Goal: Information Seeking & Learning: Learn about a topic

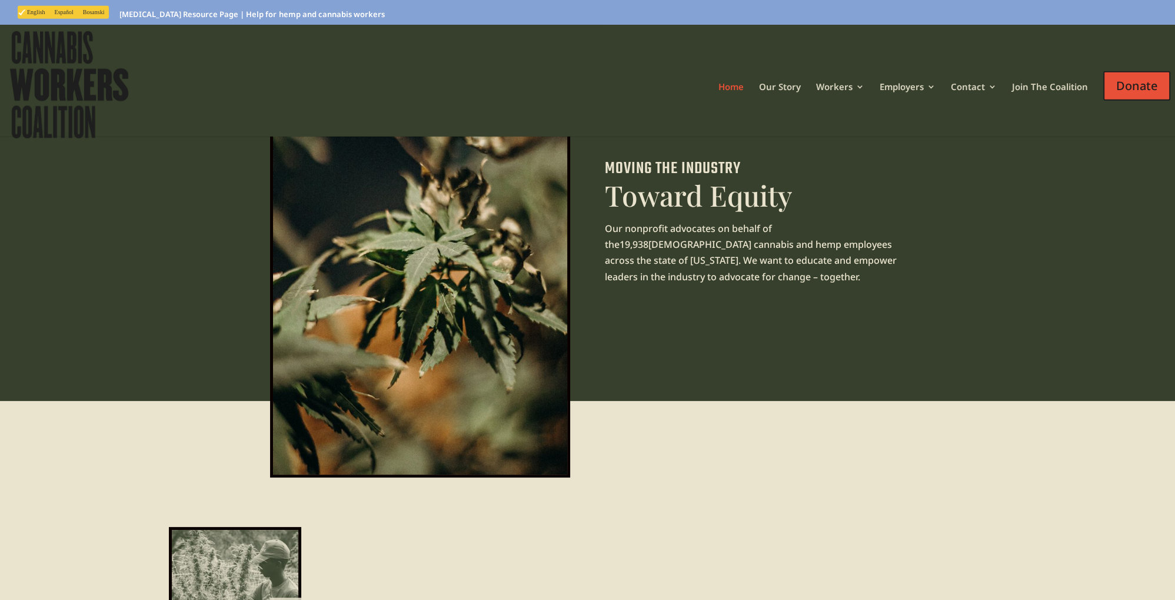
scroll to position [124, 0]
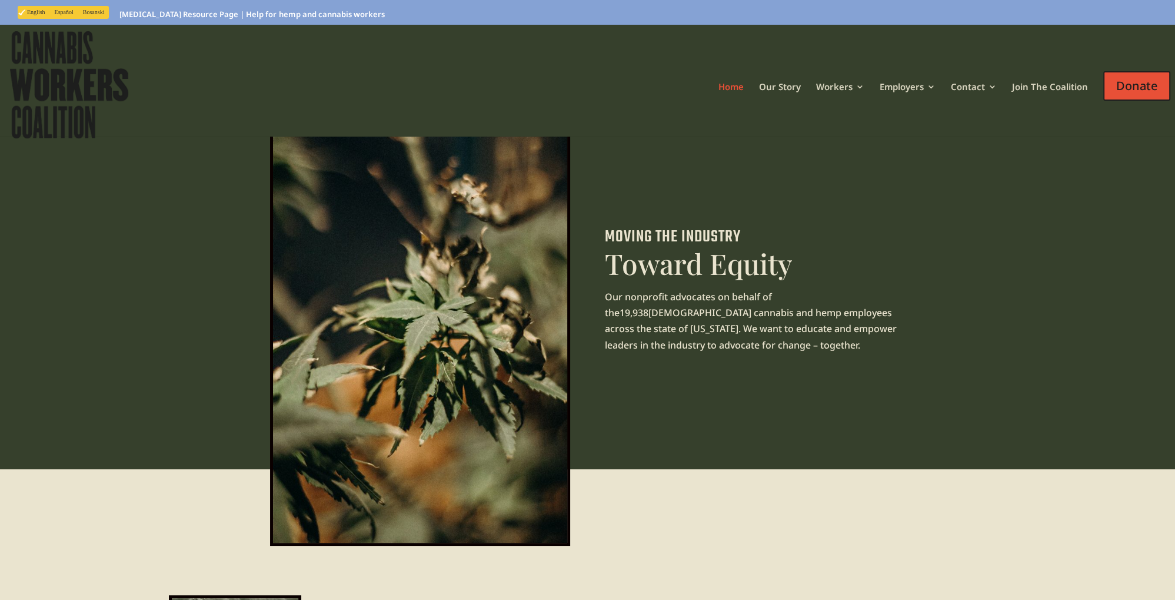
click at [733, 300] on p "Our nonprofit advocates on behalf of the 19,938 full-time cannabis and hemp emp…" at bounding box center [755, 321] width 300 height 64
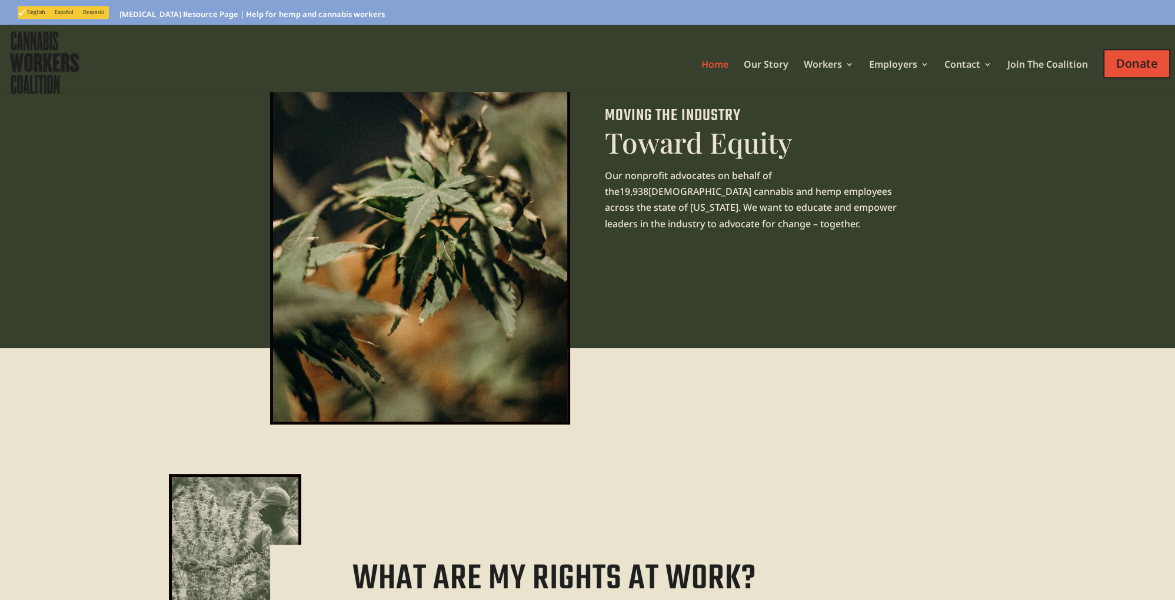
scroll to position [311, 0]
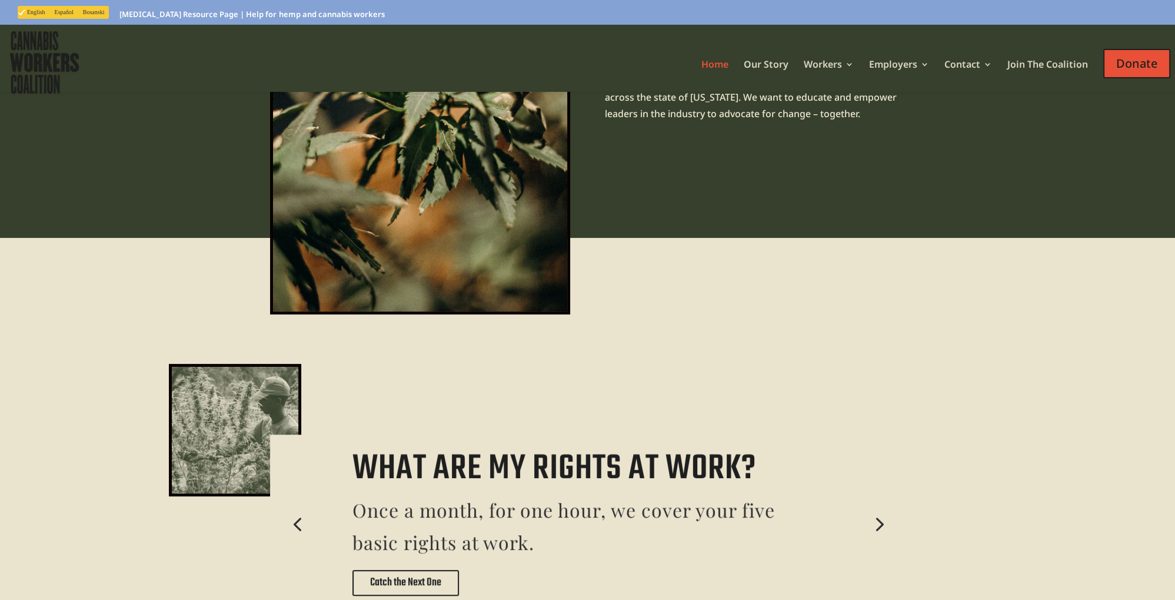
click at [877, 509] on link "Next" at bounding box center [878, 523] width 28 height 28
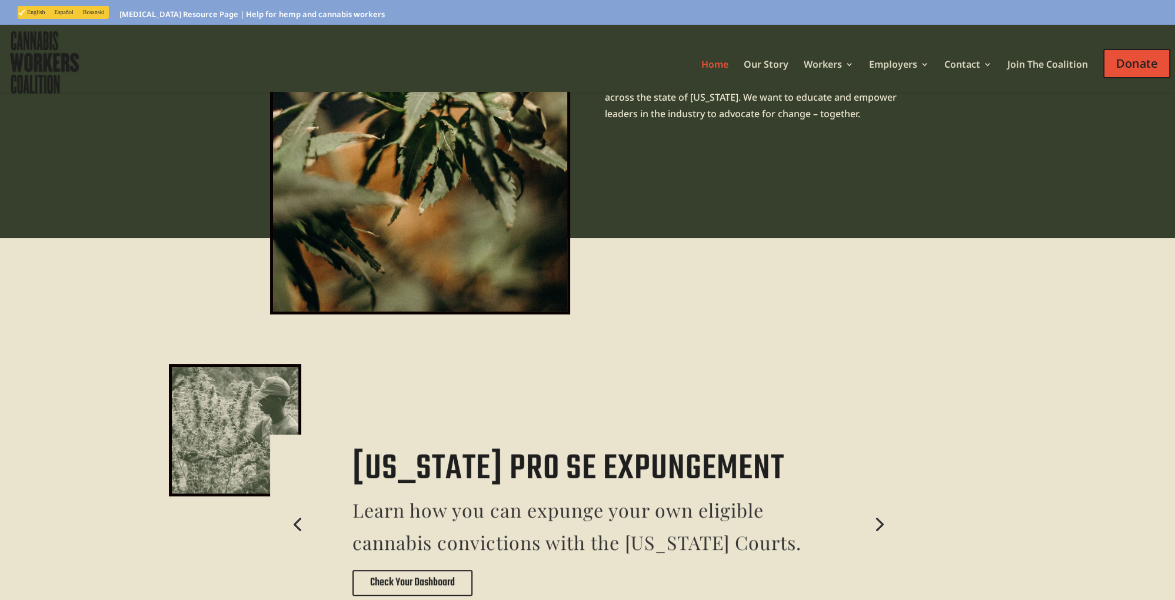
click at [877, 509] on link "Next" at bounding box center [878, 523] width 28 height 28
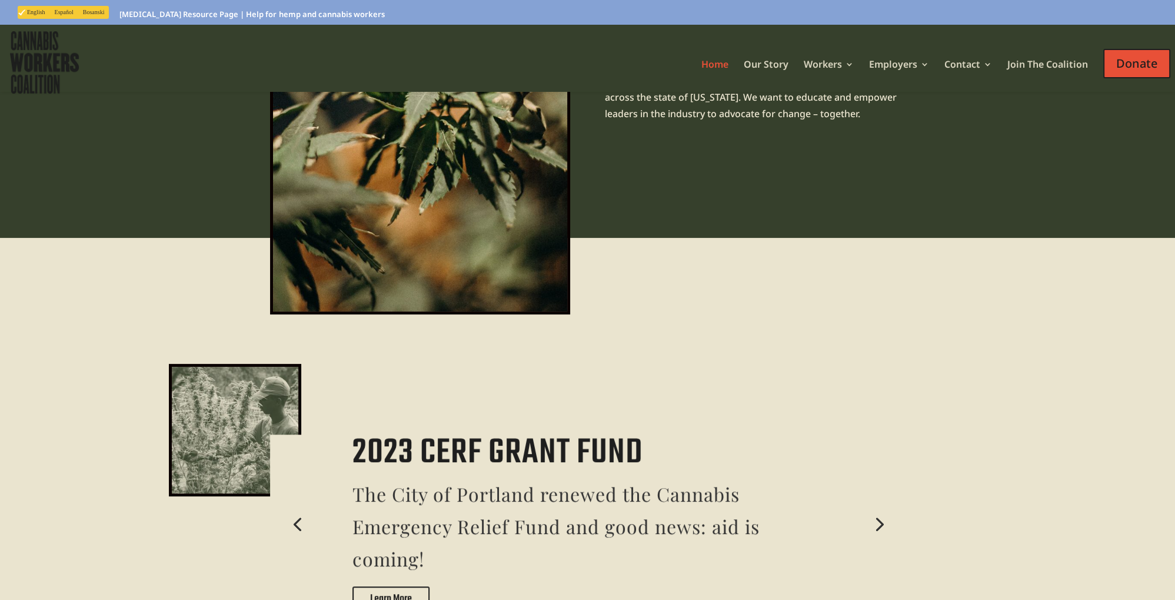
click at [877, 509] on link "Next" at bounding box center [878, 523] width 28 height 28
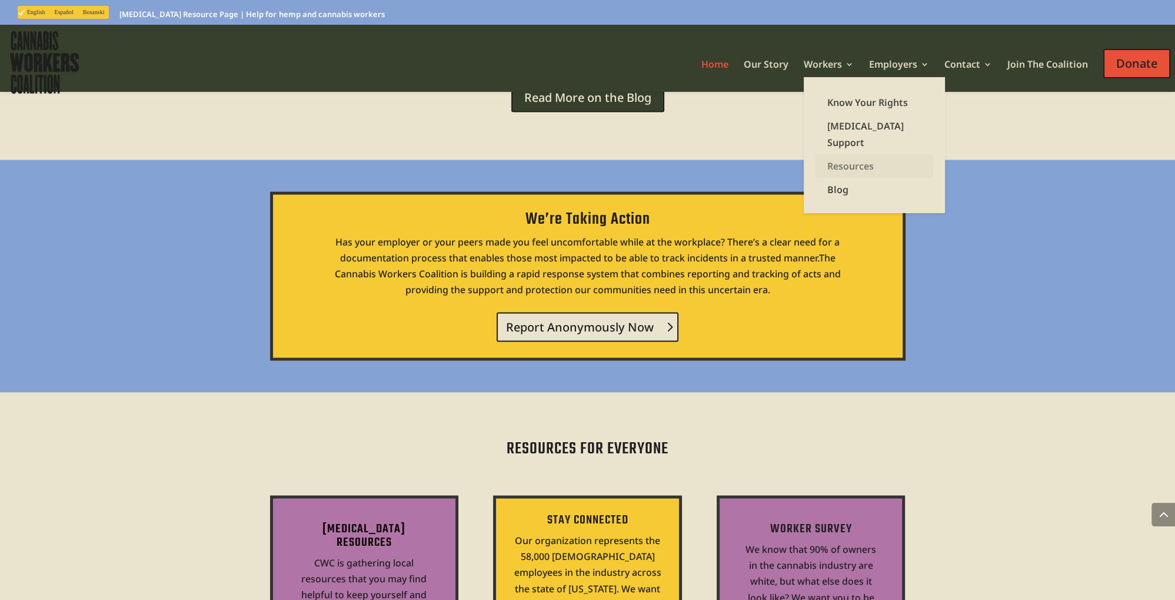
scroll to position [3107, 0]
click at [826, 68] on link "Workers" at bounding box center [829, 68] width 50 height 17
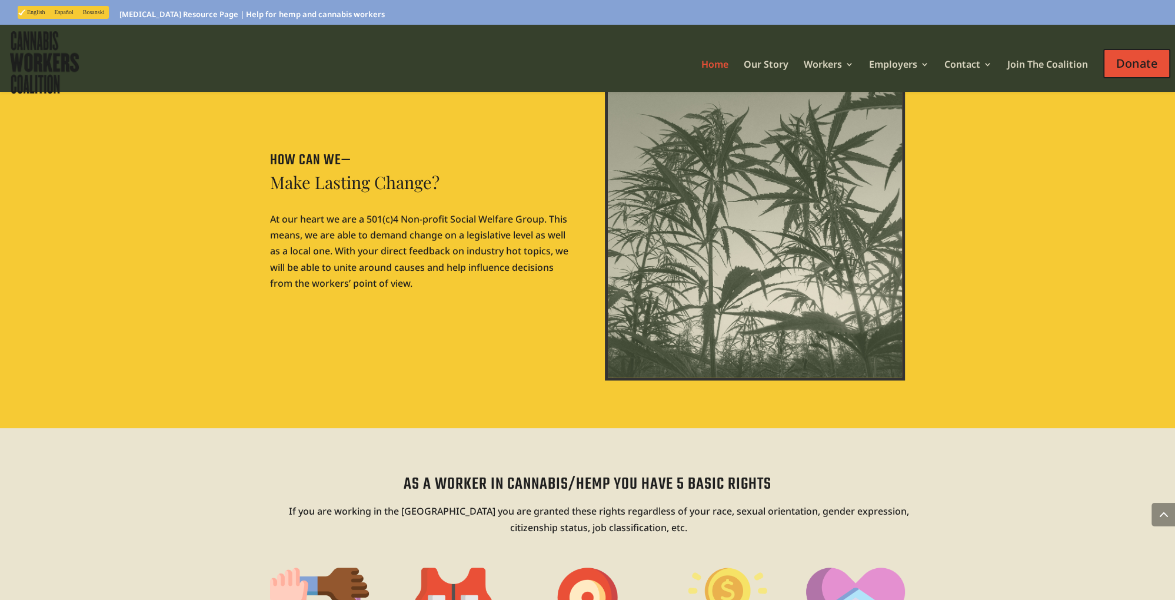
scroll to position [2113, 0]
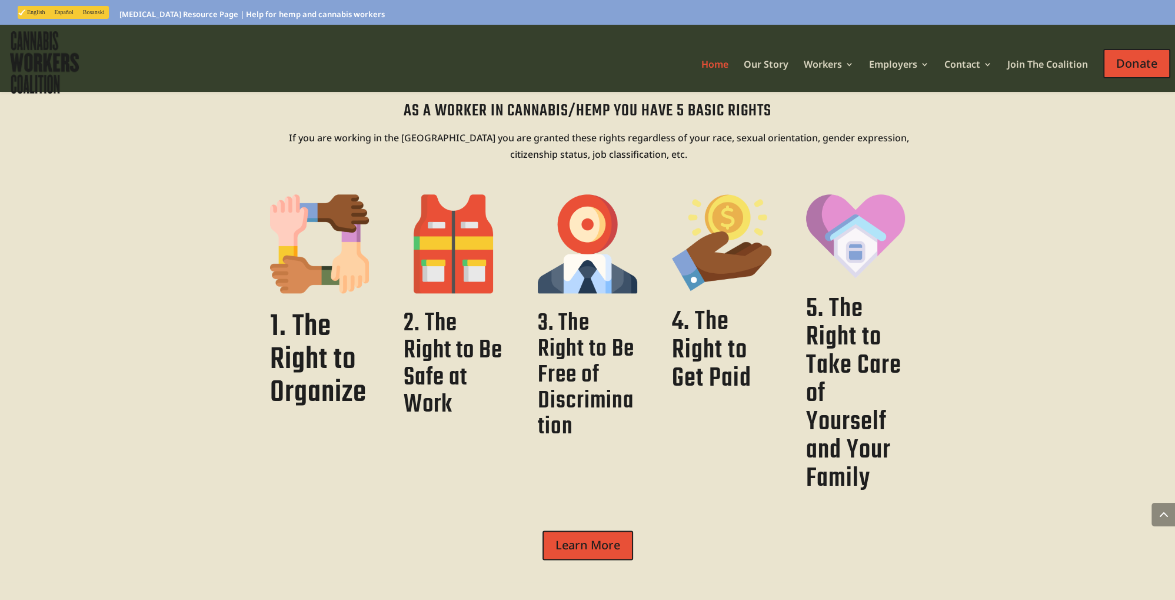
click at [578, 530] on link "Learn More" at bounding box center [588, 544] width 91 height 29
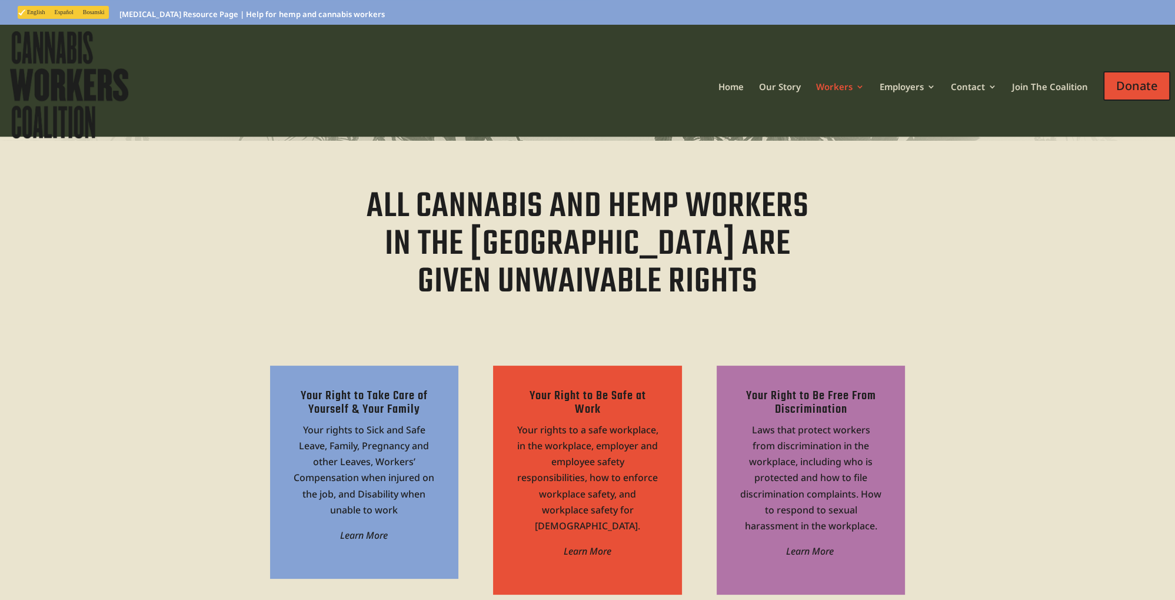
scroll to position [372, 0]
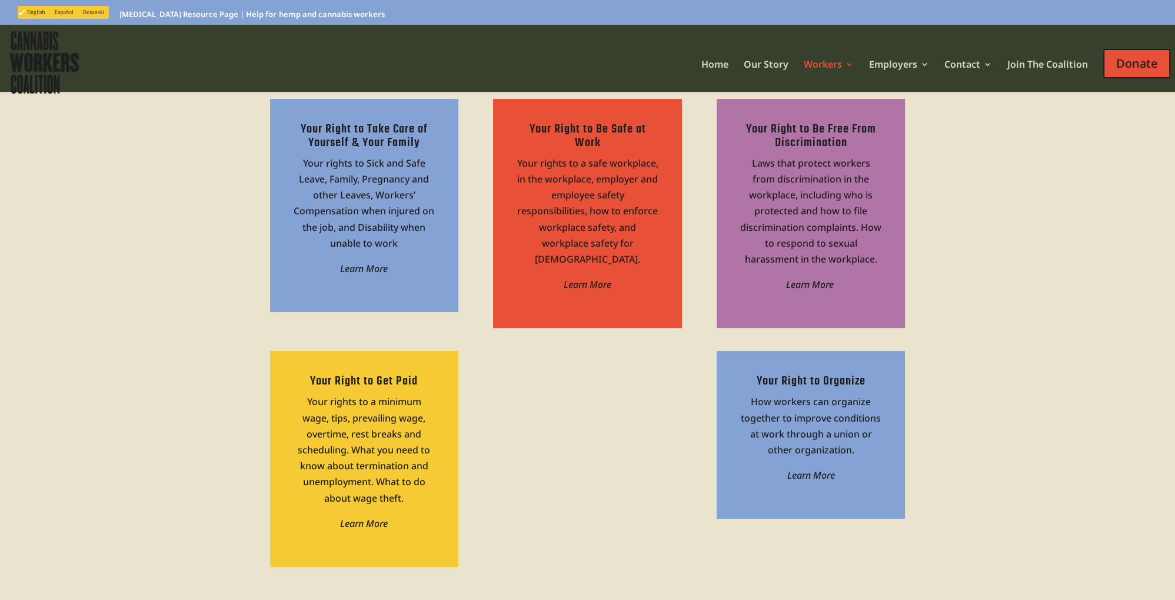
click at [785, 391] on h2 "Your Right to Organize" at bounding box center [810, 383] width 141 height 19
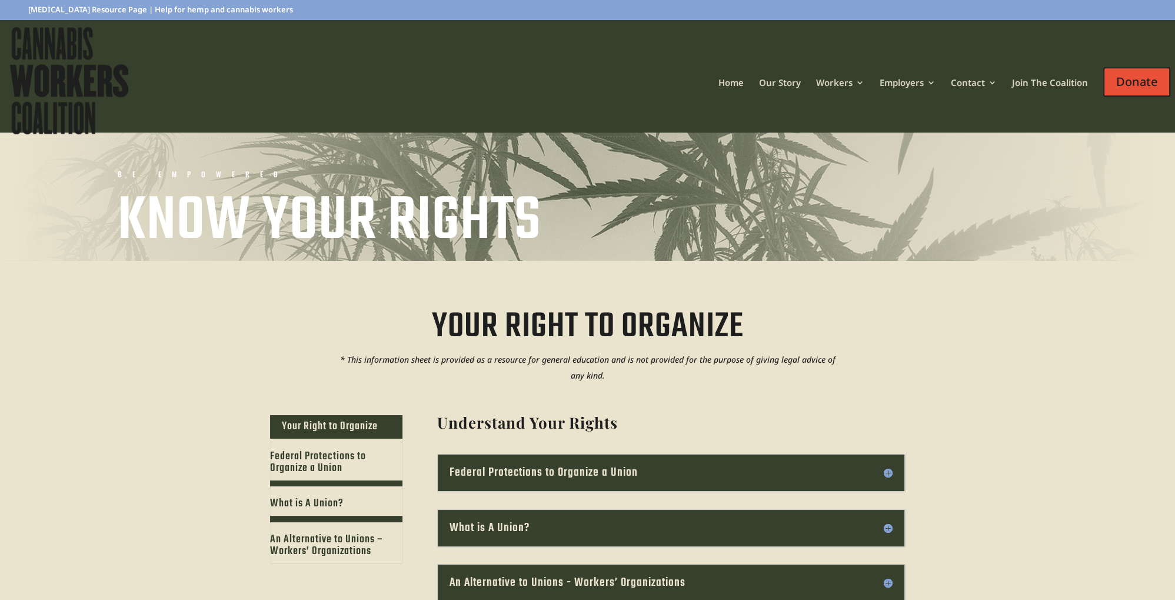
scroll to position [186, 0]
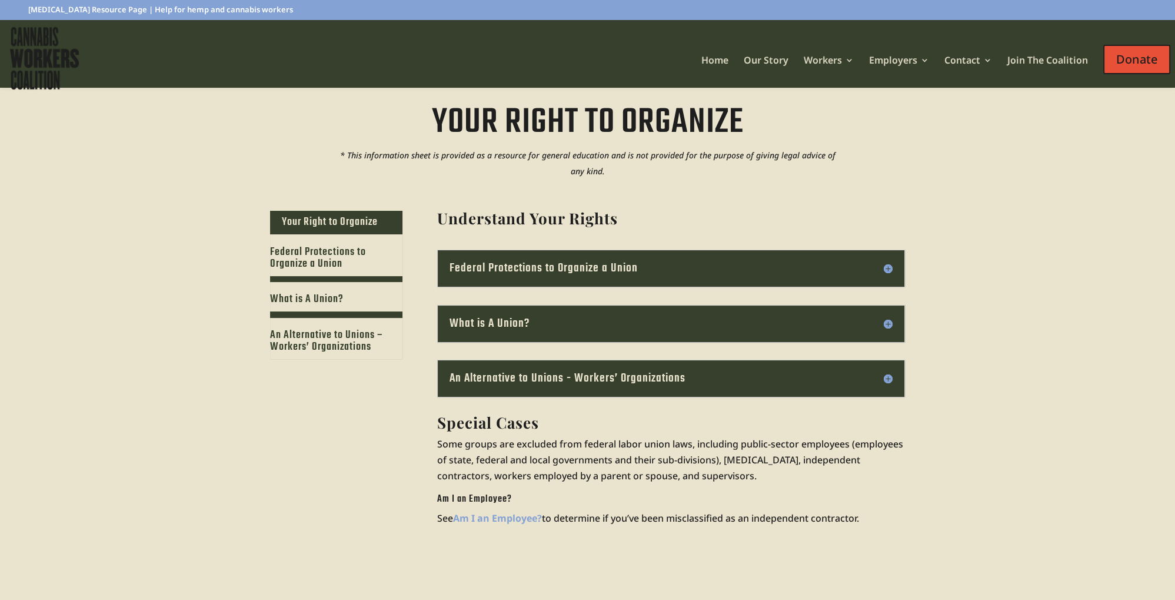
click at [652, 379] on h3 "An Alternative to Unions - Workers’ Organizations" at bounding box center [671, 378] width 443 height 13
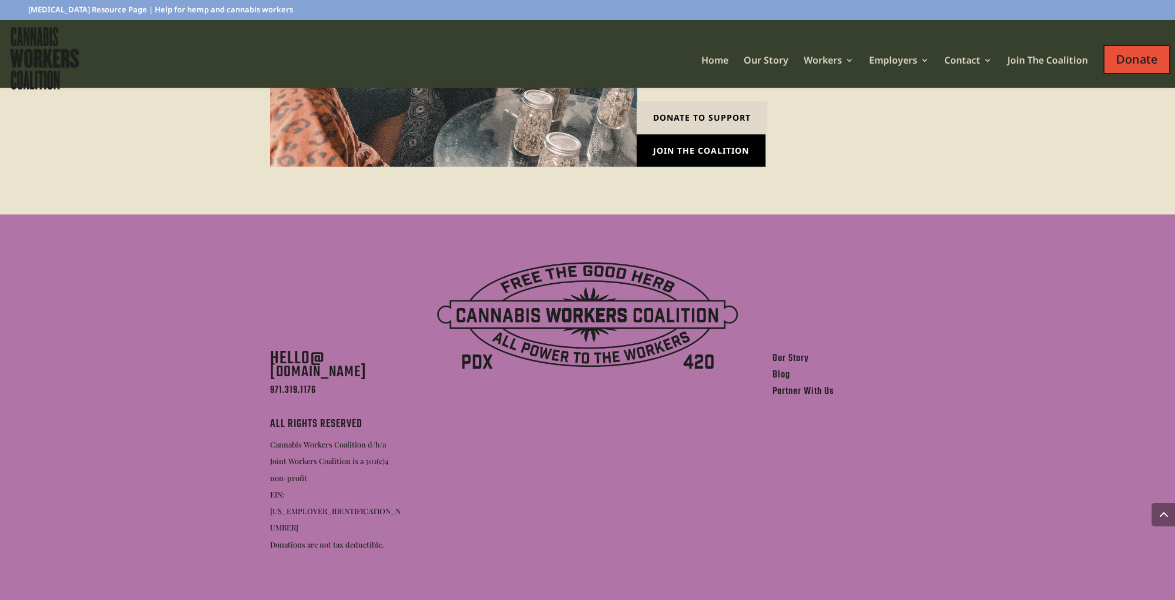
scroll to position [1332, 0]
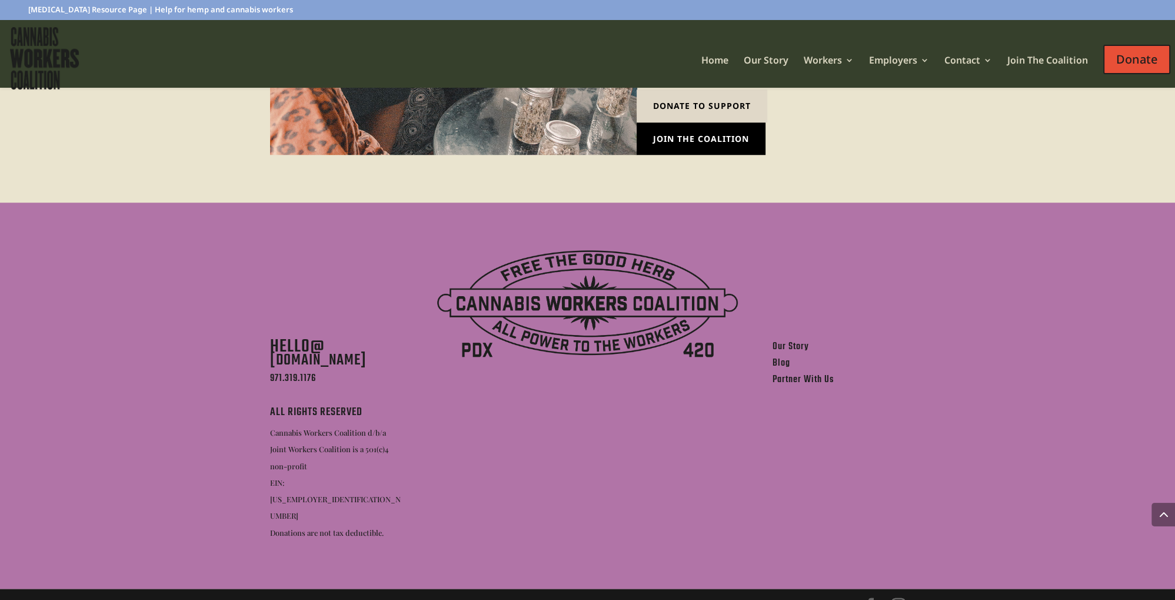
click at [789, 350] on link "Our Story" at bounding box center [791, 346] width 36 height 15
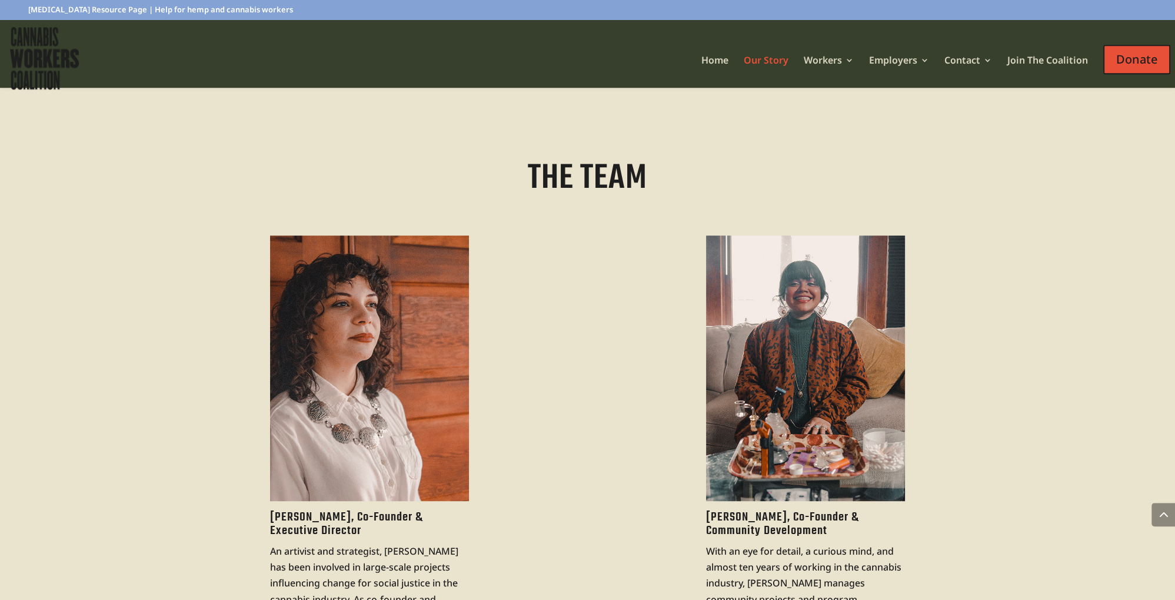
scroll to position [497, 0]
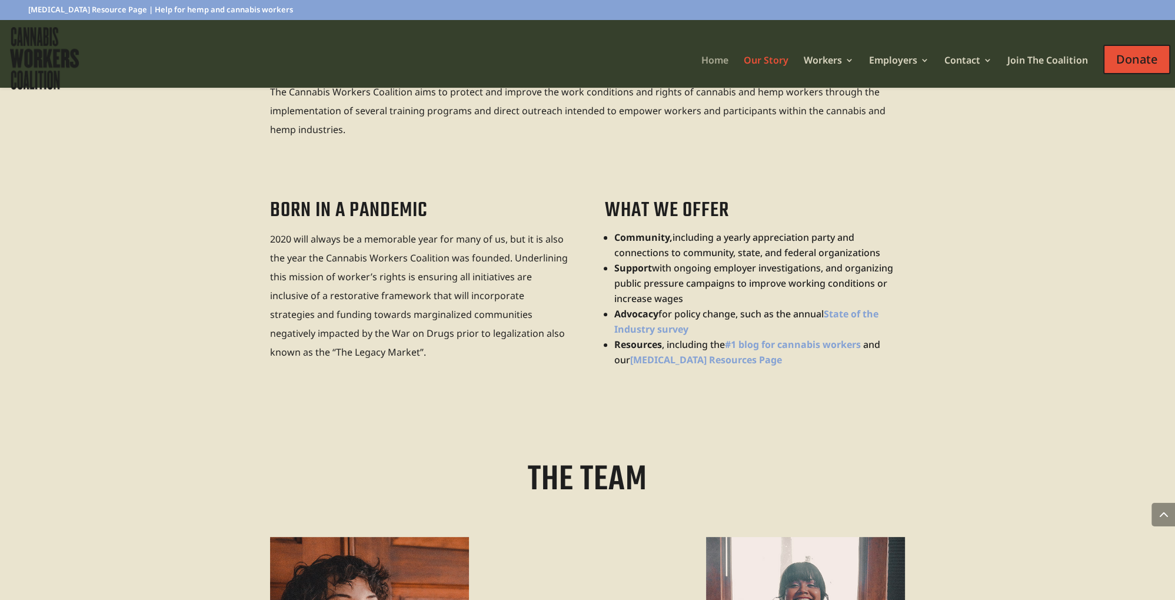
click at [726, 58] on link "Home" at bounding box center [714, 64] width 27 height 17
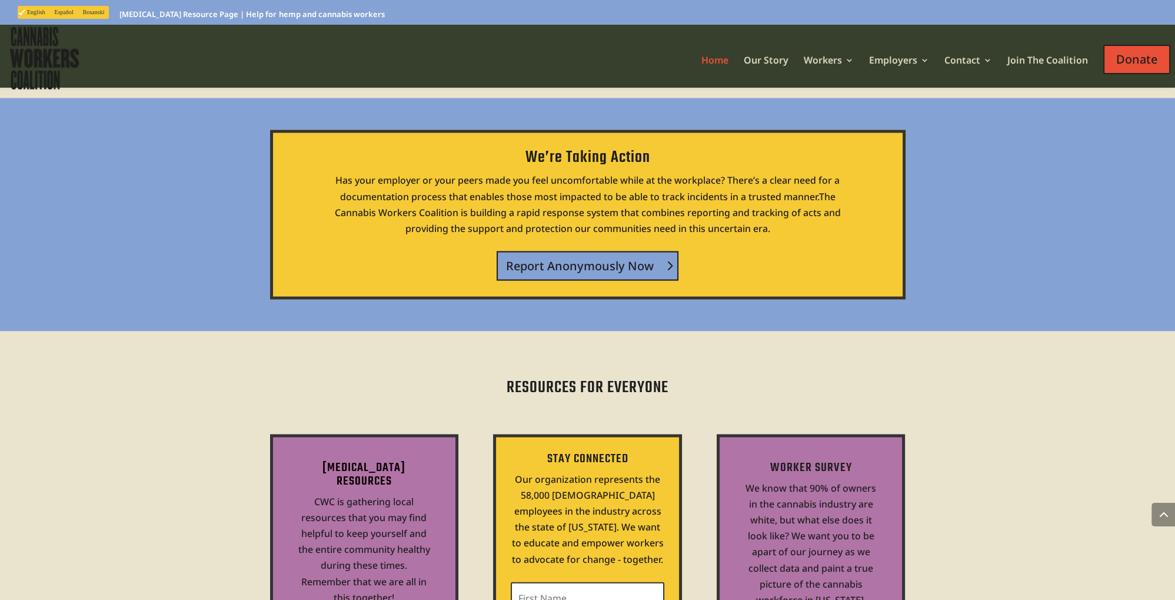
scroll to position [3169, 0]
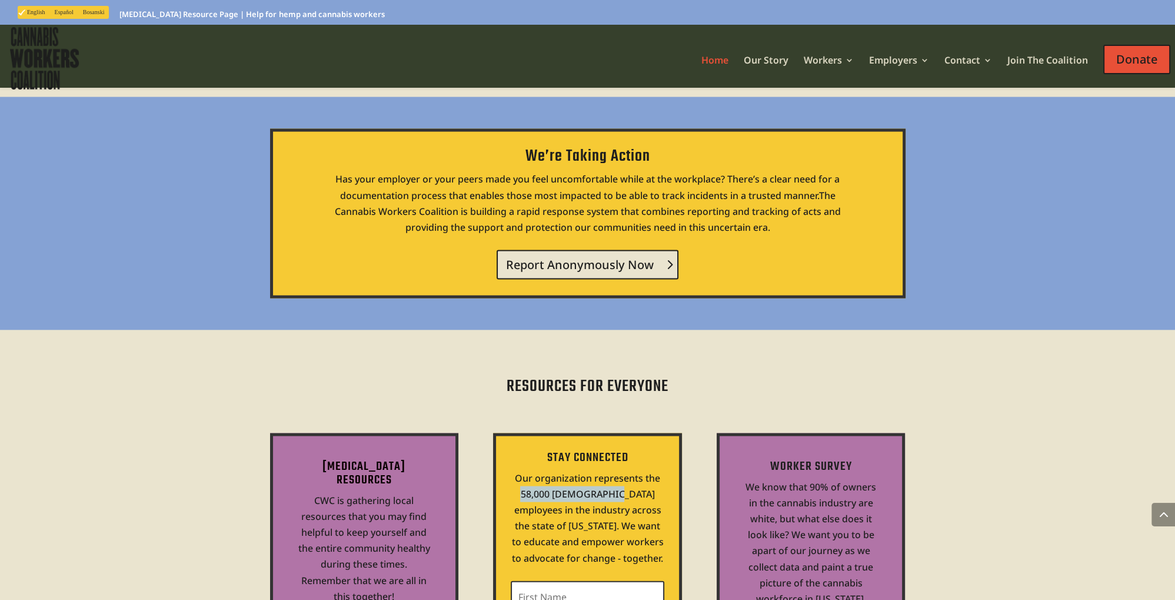
drag, startPoint x: 511, startPoint y: 305, endPoint x: 598, endPoint y: 312, distance: 87.4
click at [598, 470] on p "Our organization represents the 58,000 full-time employees in the industry acro…" at bounding box center [587, 518] width 153 height 96
click at [523, 471] on span "Our organization represents the 58,000 full-time employees in the industry acro…" at bounding box center [587, 517] width 152 height 93
drag, startPoint x: 507, startPoint y: 304, endPoint x: 540, endPoint y: 303, distance: 33.0
click at [540, 433] on div "STAY CONNECTED Our organization represents the 58,000 full-time employees in th…" at bounding box center [587, 610] width 188 height 354
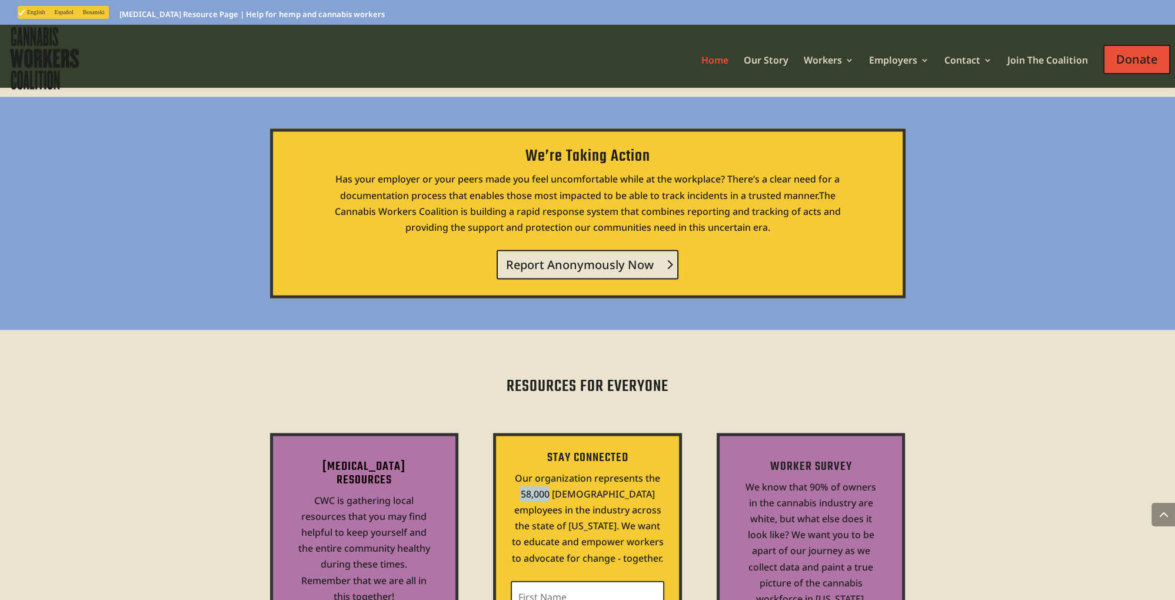
copy span "58,000"
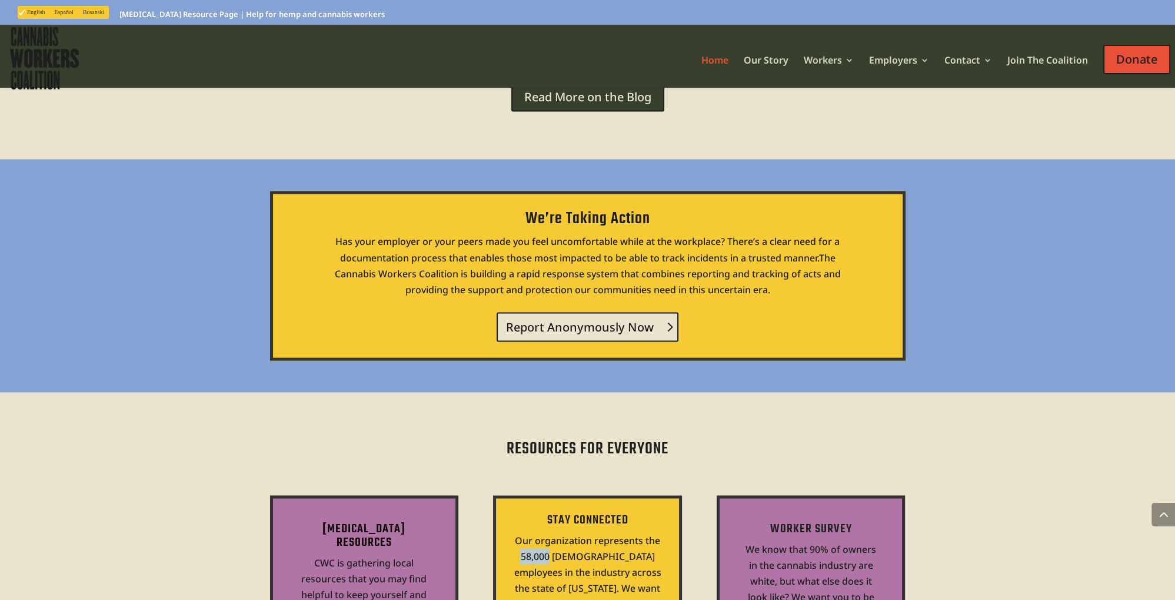
scroll to position [3107, 0]
